Goal: Find specific page/section: Find specific page/section

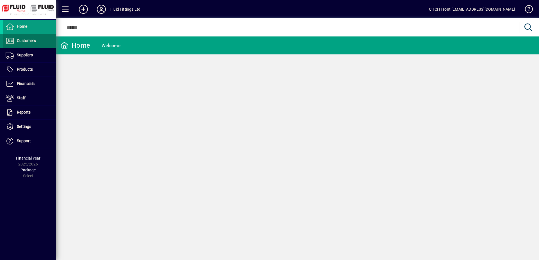
click at [41, 37] on span at bounding box center [29, 40] width 53 height 13
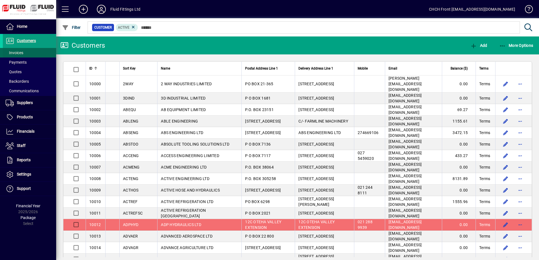
click at [37, 54] on span at bounding box center [29, 52] width 53 height 13
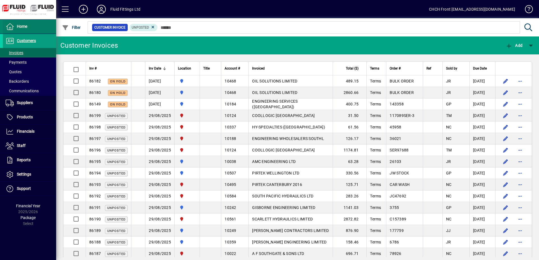
click at [44, 24] on span at bounding box center [29, 26] width 53 height 13
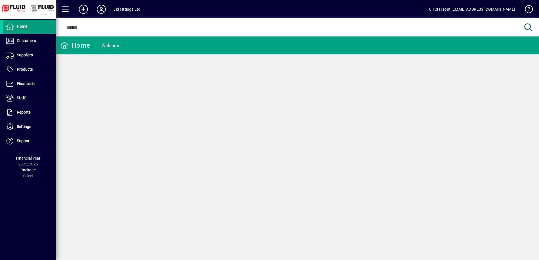
click at [158, 48] on mat-toolbar-row "Home Welcome" at bounding box center [297, 46] width 483 height 18
drag, startPoint x: 42, startPoint y: 66, endPoint x: 53, endPoint y: 64, distance: 10.9
click at [43, 66] on span at bounding box center [29, 69] width 53 height 13
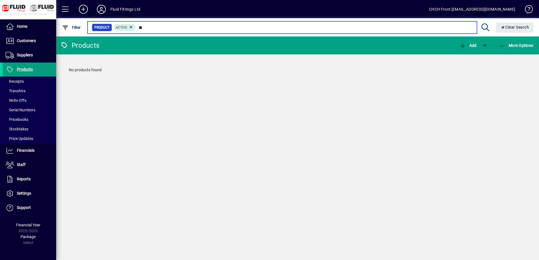
type input "*"
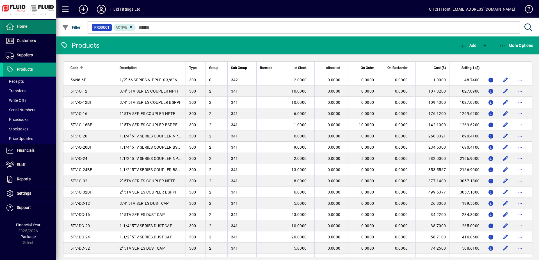
click at [37, 23] on span at bounding box center [29, 26] width 53 height 13
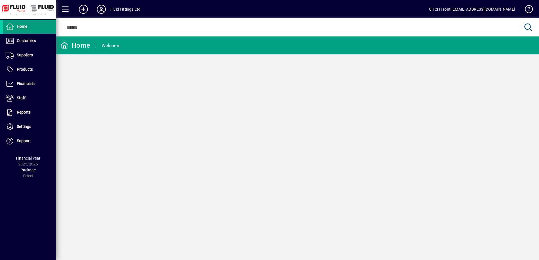
click at [129, 50] on mat-toolbar-row "Home Welcome" at bounding box center [297, 46] width 483 height 18
click at [32, 44] on span "Customers" at bounding box center [19, 41] width 33 height 7
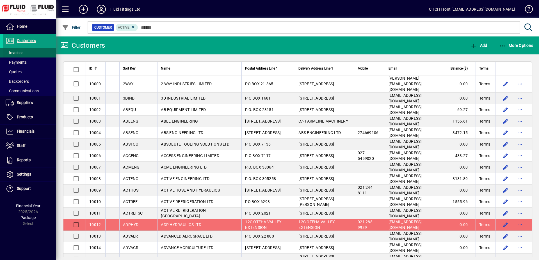
click at [28, 51] on span at bounding box center [29, 52] width 53 height 13
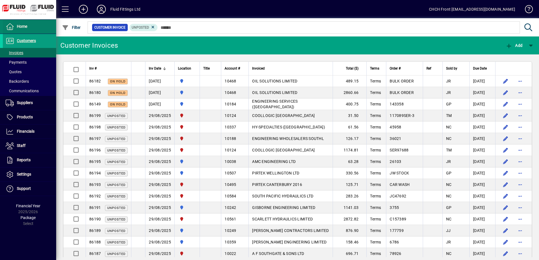
click at [42, 24] on span at bounding box center [29, 26] width 53 height 13
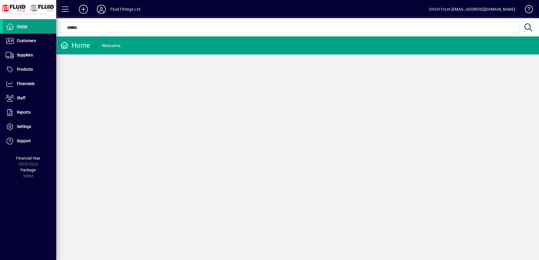
click at [172, 48] on mat-toolbar-row "Home Welcome" at bounding box center [297, 46] width 483 height 18
click at [43, 42] on span at bounding box center [29, 40] width 53 height 13
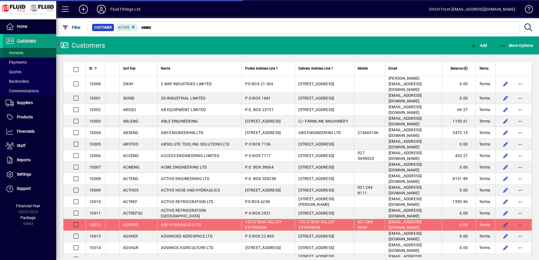
click at [29, 53] on span at bounding box center [29, 52] width 53 height 13
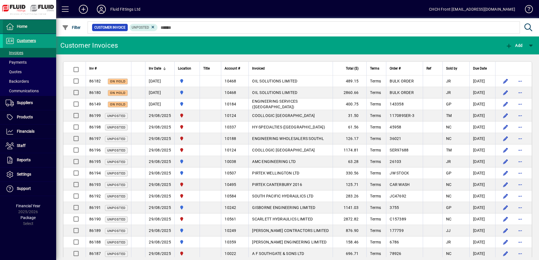
click at [37, 25] on span at bounding box center [29, 26] width 53 height 13
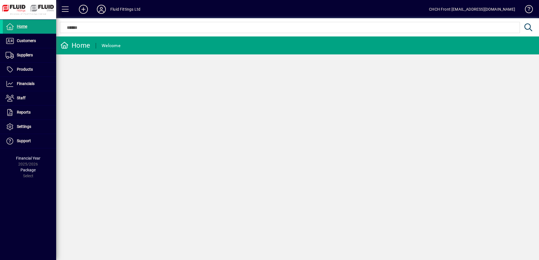
click at [153, 48] on mat-toolbar-row "Home Welcome" at bounding box center [297, 46] width 483 height 18
click at [45, 42] on span at bounding box center [29, 40] width 53 height 13
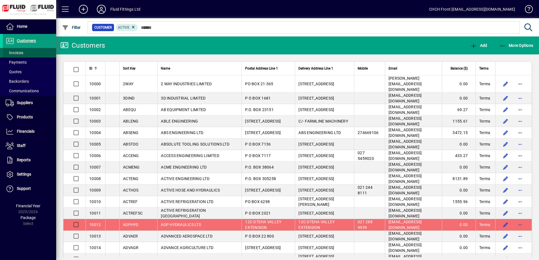
click at [42, 51] on span at bounding box center [29, 52] width 53 height 13
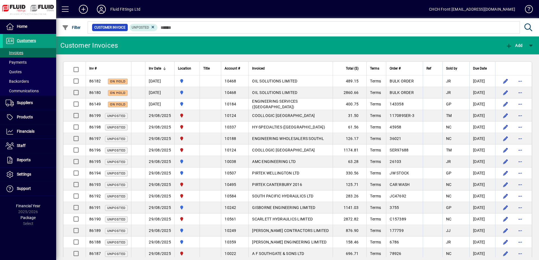
click at [186, 45] on mat-toolbar-row "Customer Invoices Add" at bounding box center [297, 46] width 483 height 18
drag, startPoint x: 48, startPoint y: 28, endPoint x: 64, endPoint y: 35, distance: 17.2
click at [49, 28] on span at bounding box center [29, 26] width 53 height 13
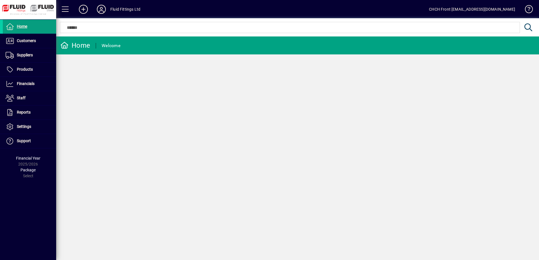
click at [129, 47] on mat-toolbar-row "Home Welcome" at bounding box center [297, 46] width 483 height 18
